Goal: Task Accomplishment & Management: Manage account settings

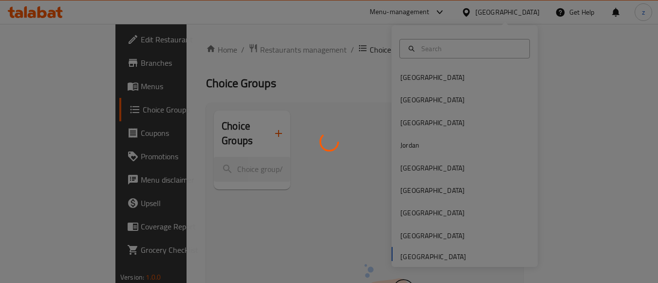
click at [418, 166] on div at bounding box center [329, 141] width 658 height 283
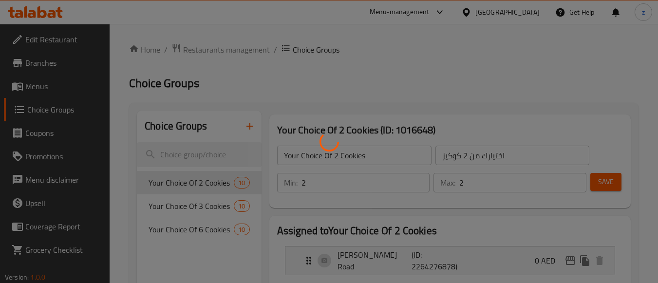
click at [418, 166] on div at bounding box center [329, 141] width 658 height 283
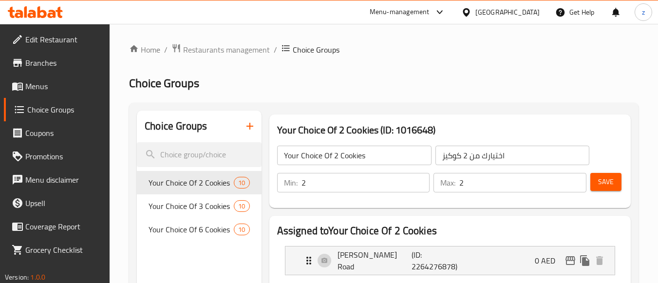
click at [491, 8] on div "United Arab Emirates" at bounding box center [507, 12] width 64 height 11
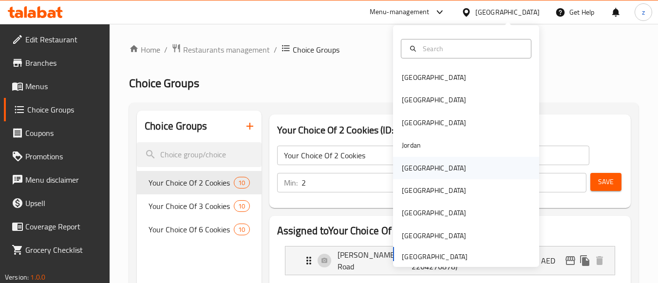
click at [413, 168] on div "[GEOGRAPHIC_DATA]" at bounding box center [434, 168] width 64 height 11
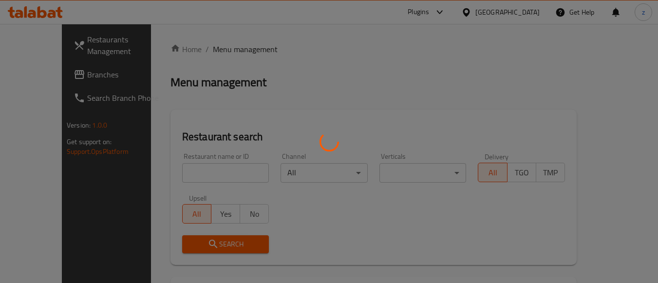
click at [341, 87] on div at bounding box center [329, 141] width 658 height 283
click at [27, 74] on div at bounding box center [329, 141] width 658 height 283
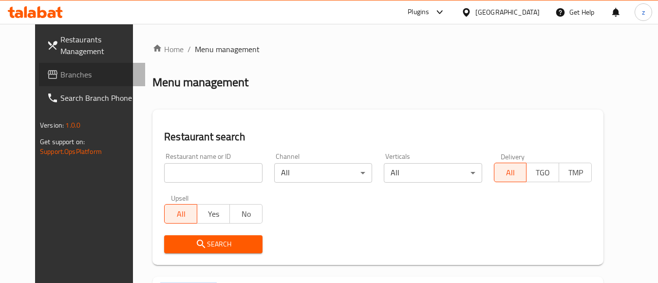
click at [60, 74] on span "Branches" at bounding box center [98, 75] width 77 height 12
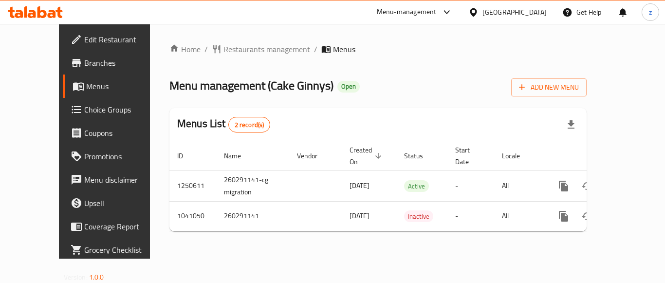
click at [84, 110] on span "Choice Groups" at bounding box center [123, 110] width 78 height 12
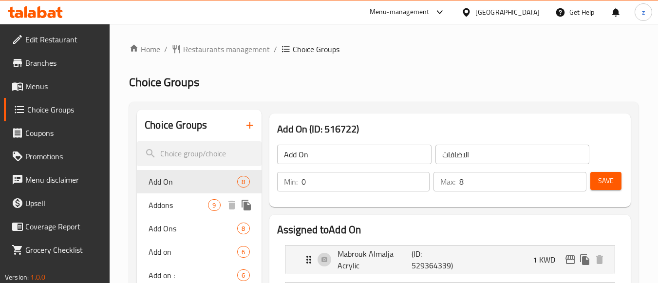
click at [163, 226] on span "Add Ons" at bounding box center [192, 228] width 89 height 12
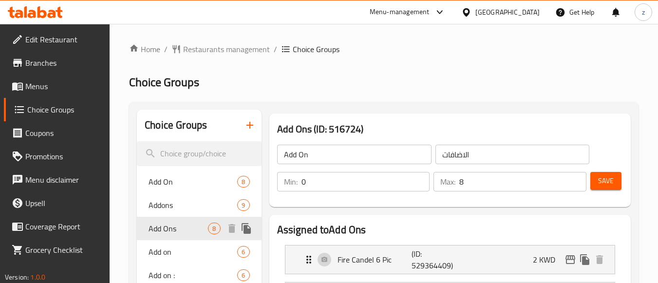
type input "Add Ons"
